Goal: Task Accomplishment & Management: Complete application form

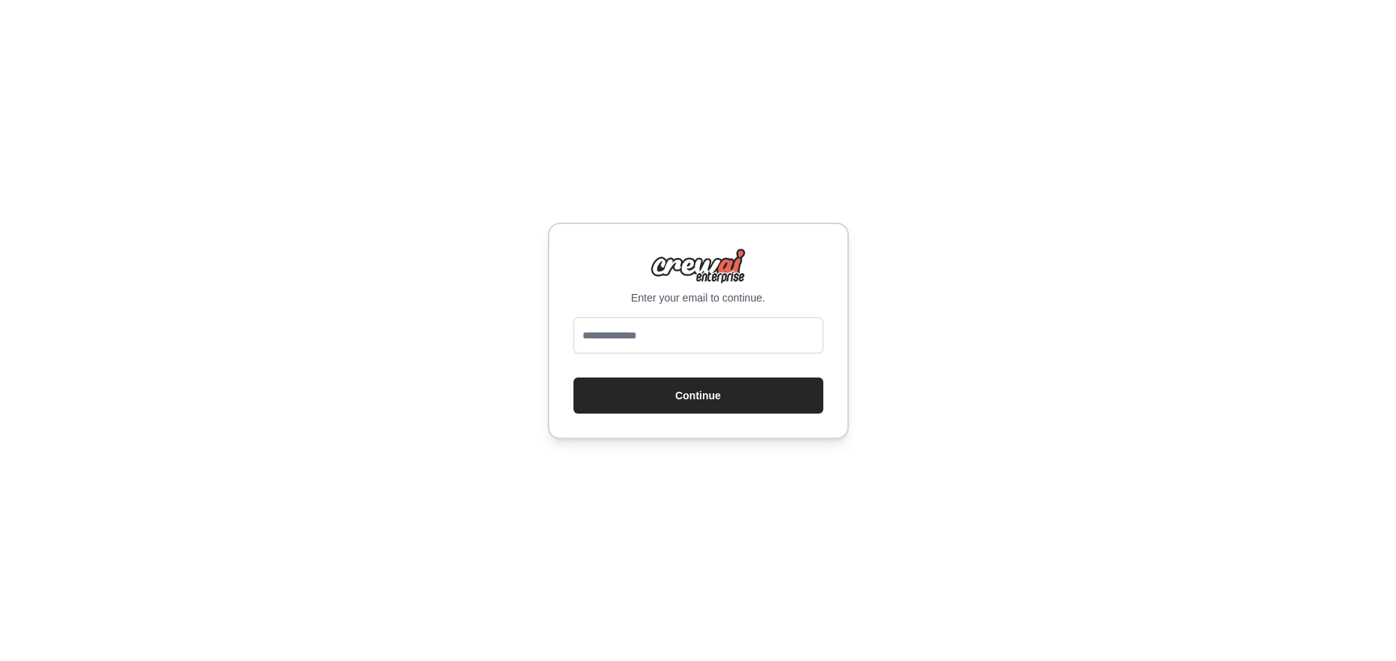
type input "**********"
click at [644, 399] on button "Continue" at bounding box center [698, 396] width 250 height 36
